Goal: Find specific page/section: Find specific page/section

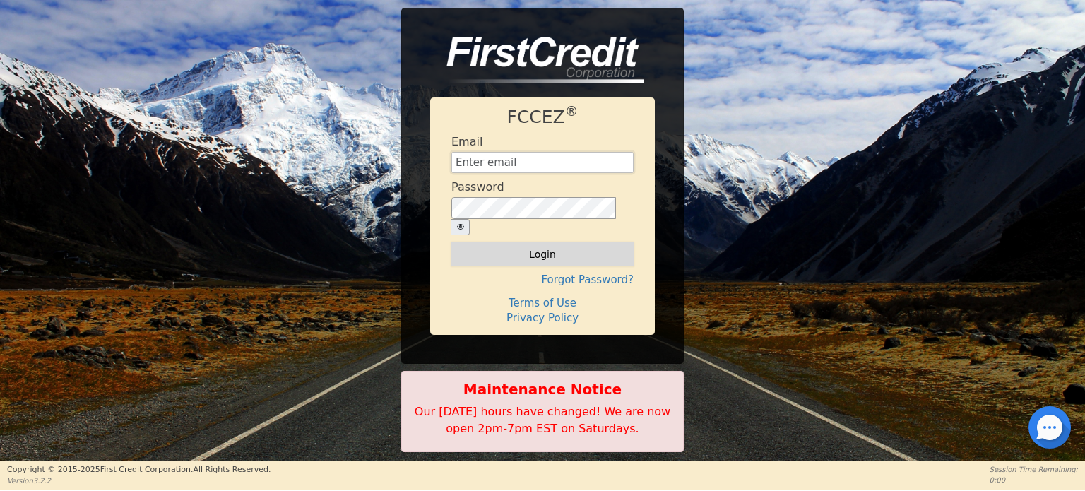
type input "[EMAIL_ADDRESS][DOMAIN_NAME]"
click at [521, 242] on button "Login" at bounding box center [542, 254] width 182 height 24
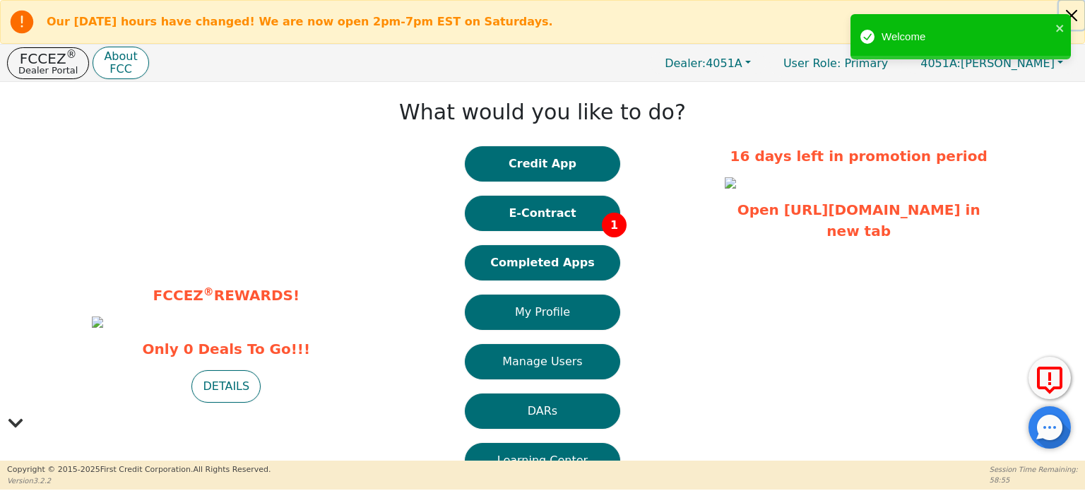
click at [1077, 18] on button "Close alert" at bounding box center [1071, 15] width 25 height 29
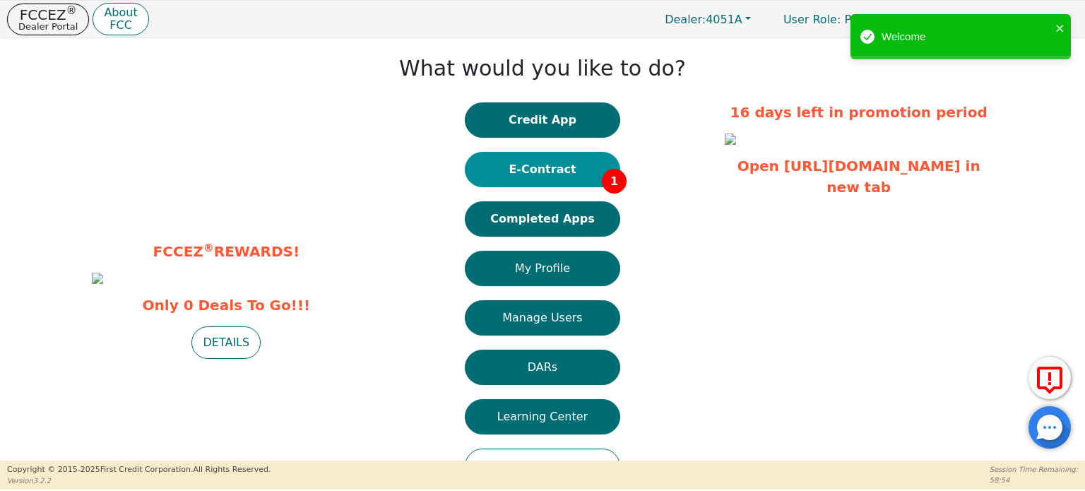
click at [545, 167] on button "E-Contract 1" at bounding box center [542, 169] width 155 height 35
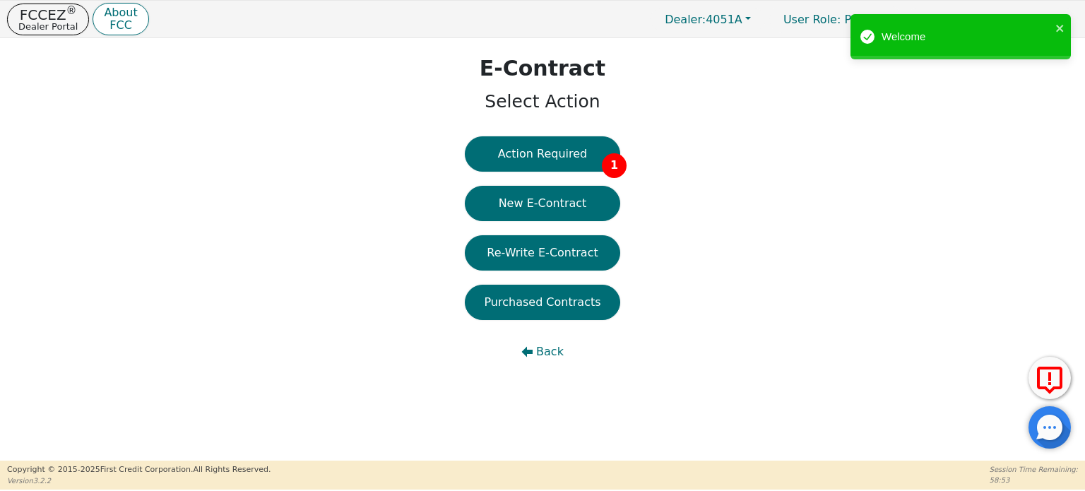
click at [545, 167] on button "Action Required 1" at bounding box center [542, 153] width 155 height 35
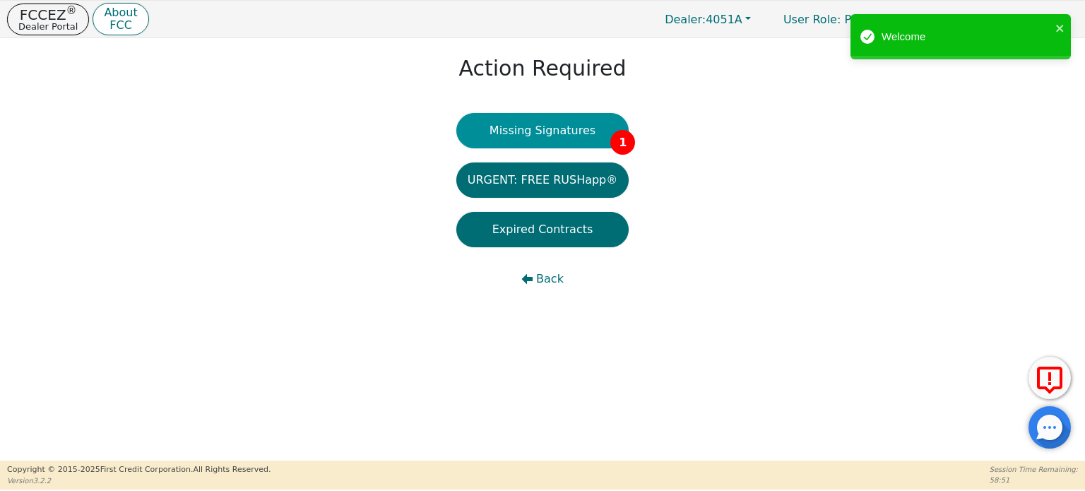
click at [534, 134] on button "Missing Signatures 1" at bounding box center [542, 130] width 173 height 35
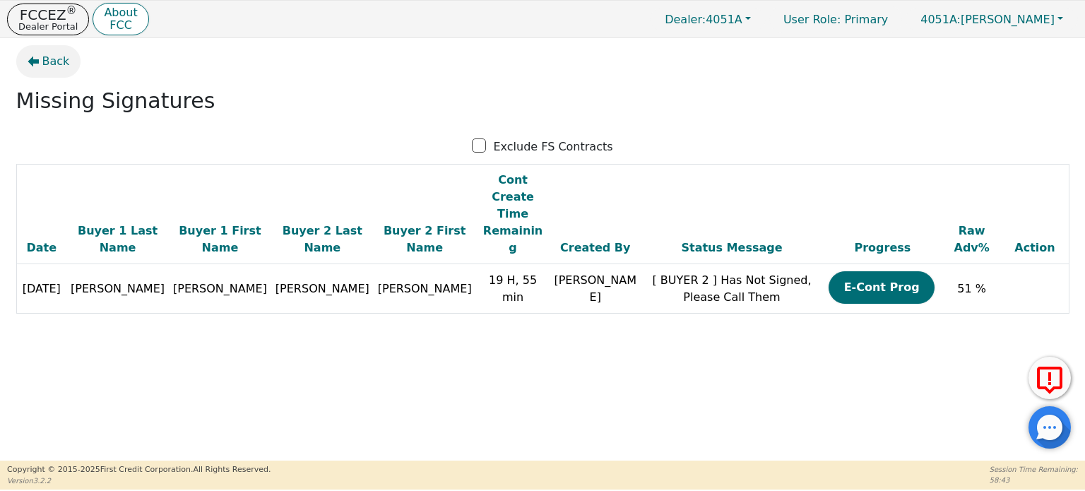
click at [45, 56] on span "Back" at bounding box center [56, 61] width 28 height 17
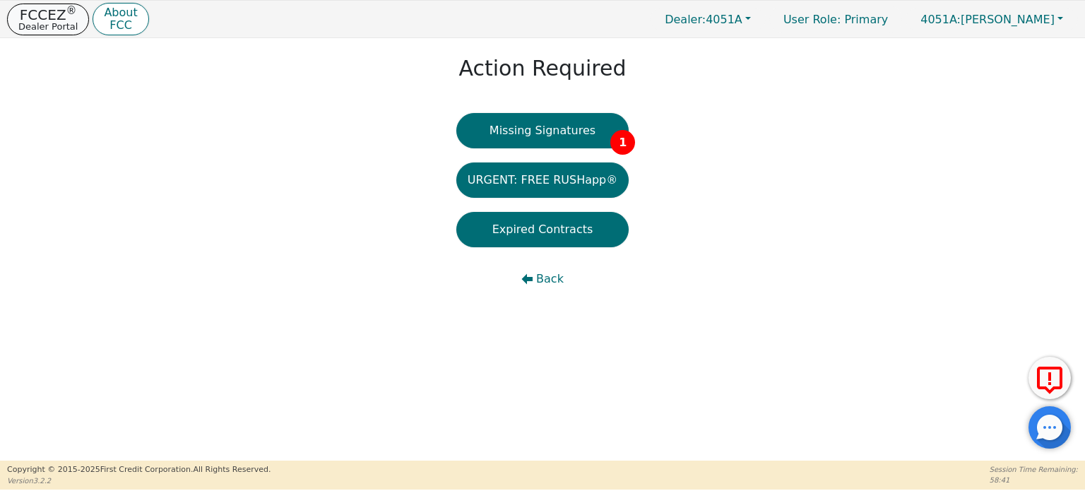
click at [49, 16] on p "FCCEZ ®" at bounding box center [47, 15] width 59 height 14
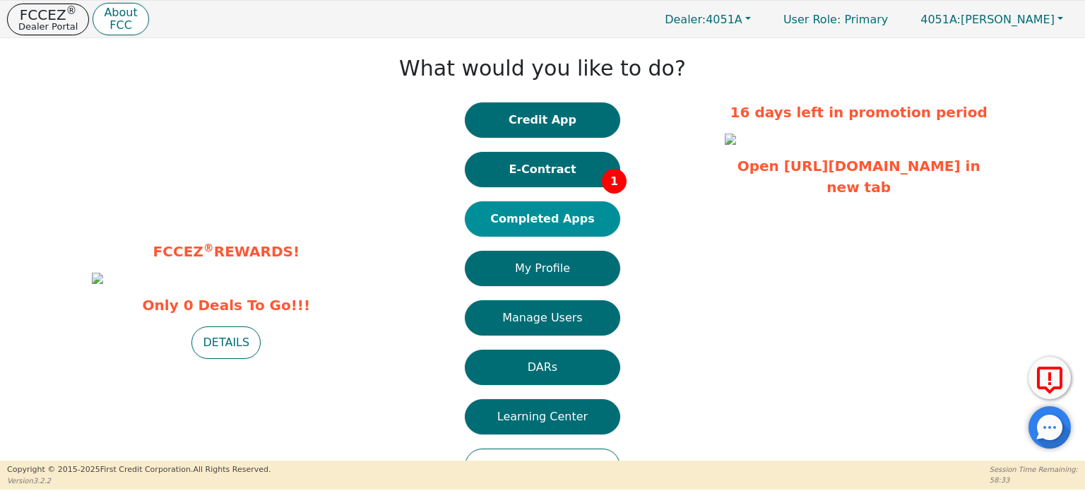
click at [557, 219] on button "Completed Apps" at bounding box center [542, 218] width 155 height 35
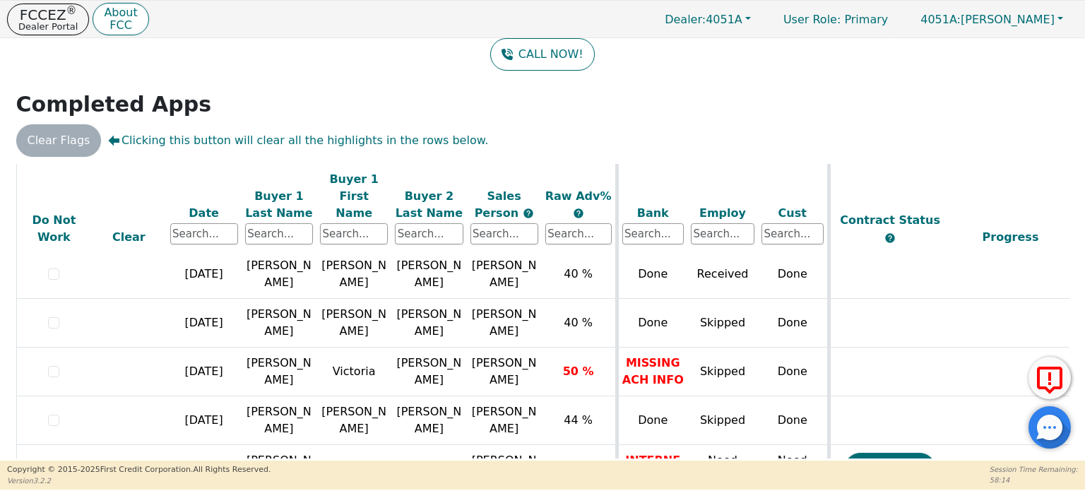
scroll to position [426, 0]
